Goal: Task Accomplishment & Management: Manage account settings

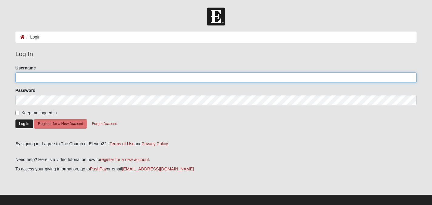
type input "Robster03@gmail.com"
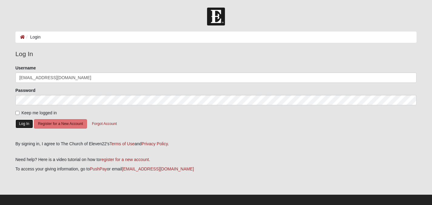
click at [21, 123] on button "Log In" at bounding box center [24, 124] width 18 height 9
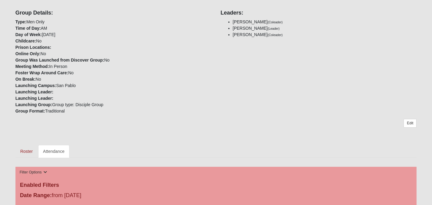
scroll to position [167, 0]
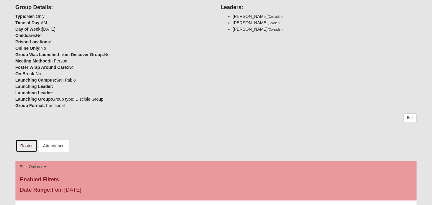
click at [30, 147] on link "Roster" at bounding box center [26, 146] width 22 height 13
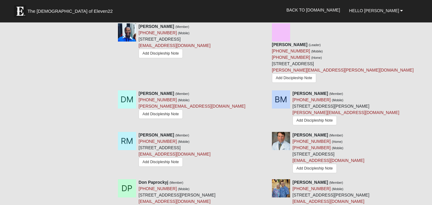
scroll to position [688, 0]
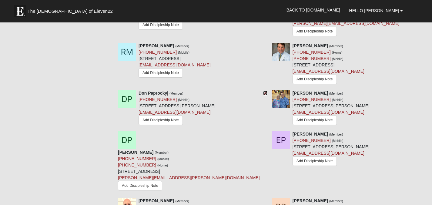
click at [267, 91] on icon at bounding box center [265, 93] width 4 height 4
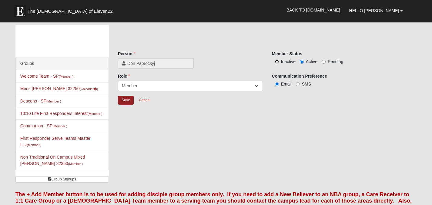
click at [278, 62] on input "Inactive" at bounding box center [277, 62] width 4 height 4
radio input "true"
click at [128, 101] on input "Save" at bounding box center [126, 100] width 16 height 9
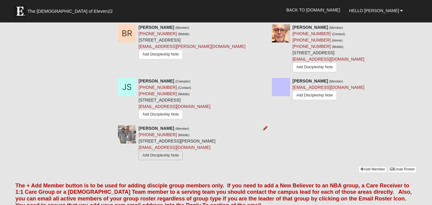
scroll to position [862, 0]
